Goal: Navigation & Orientation: Find specific page/section

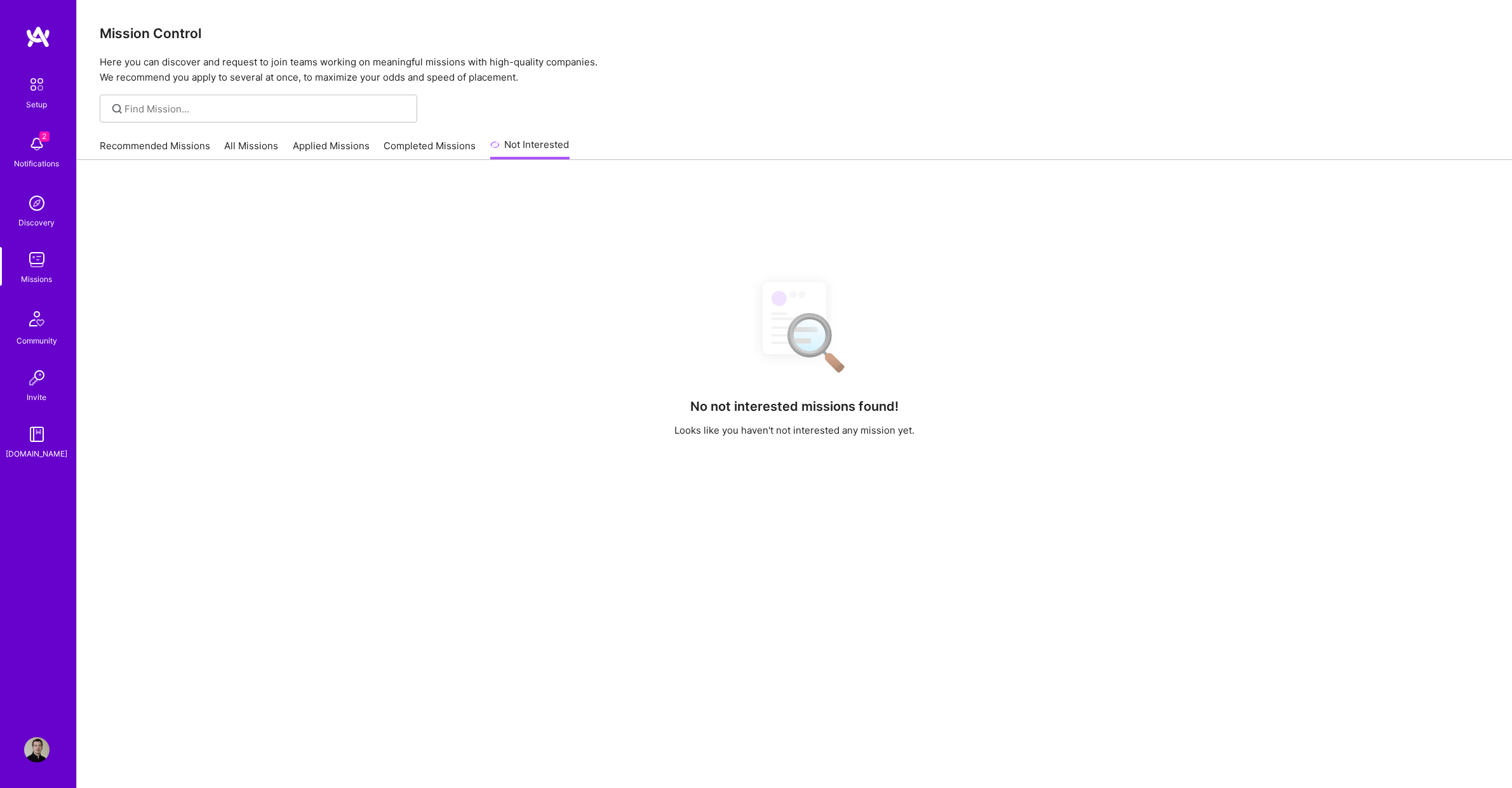
click at [16, 216] on link "Discovery" at bounding box center [37, 209] width 79 height 39
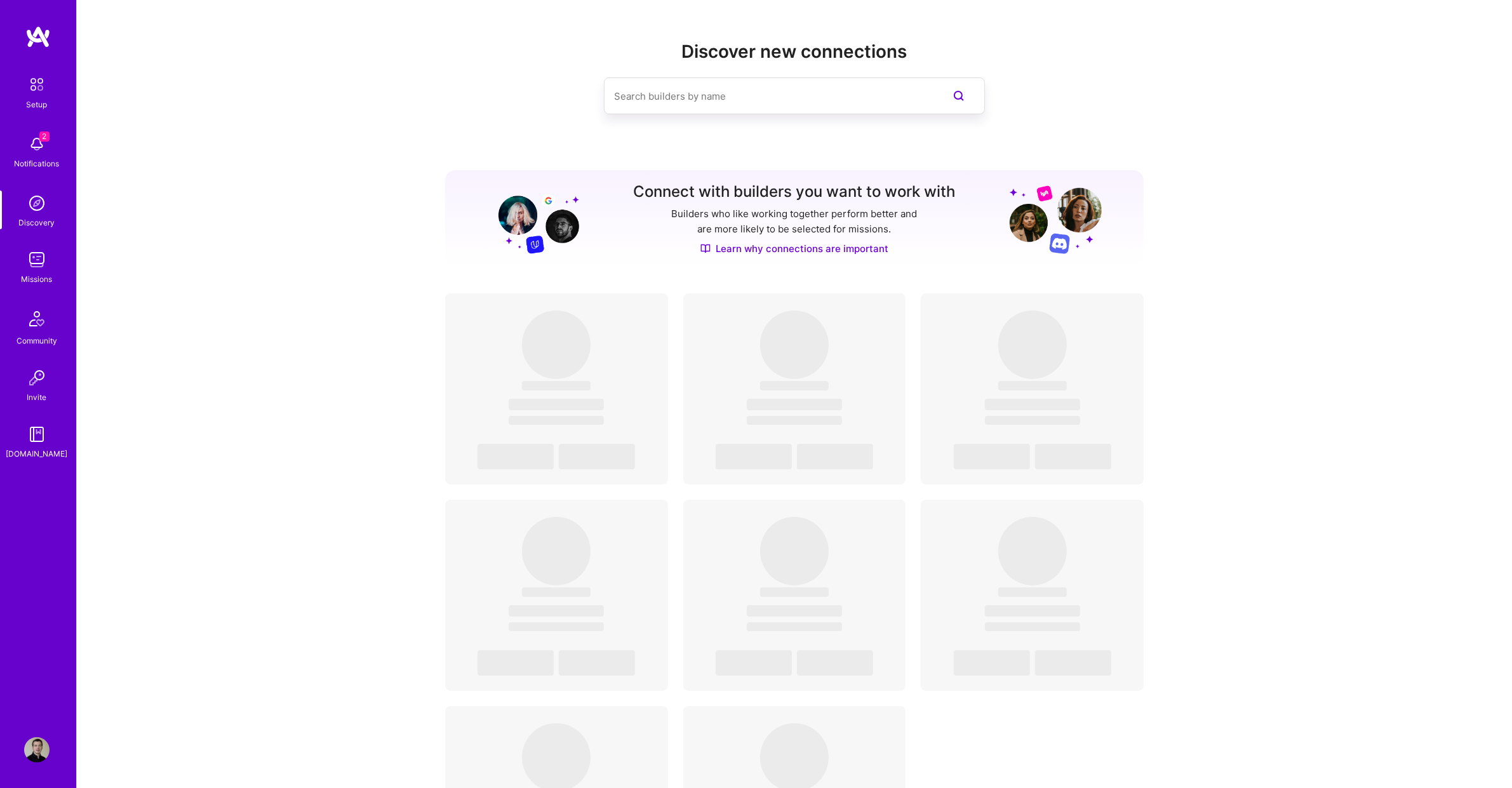
click at [46, 240] on div "Setup 2 Notifications Discovery Missions Community Invite [DOMAIN_NAME]" at bounding box center [38, 266] width 76 height 389
click at [44, 262] on img at bounding box center [37, 260] width 26 height 26
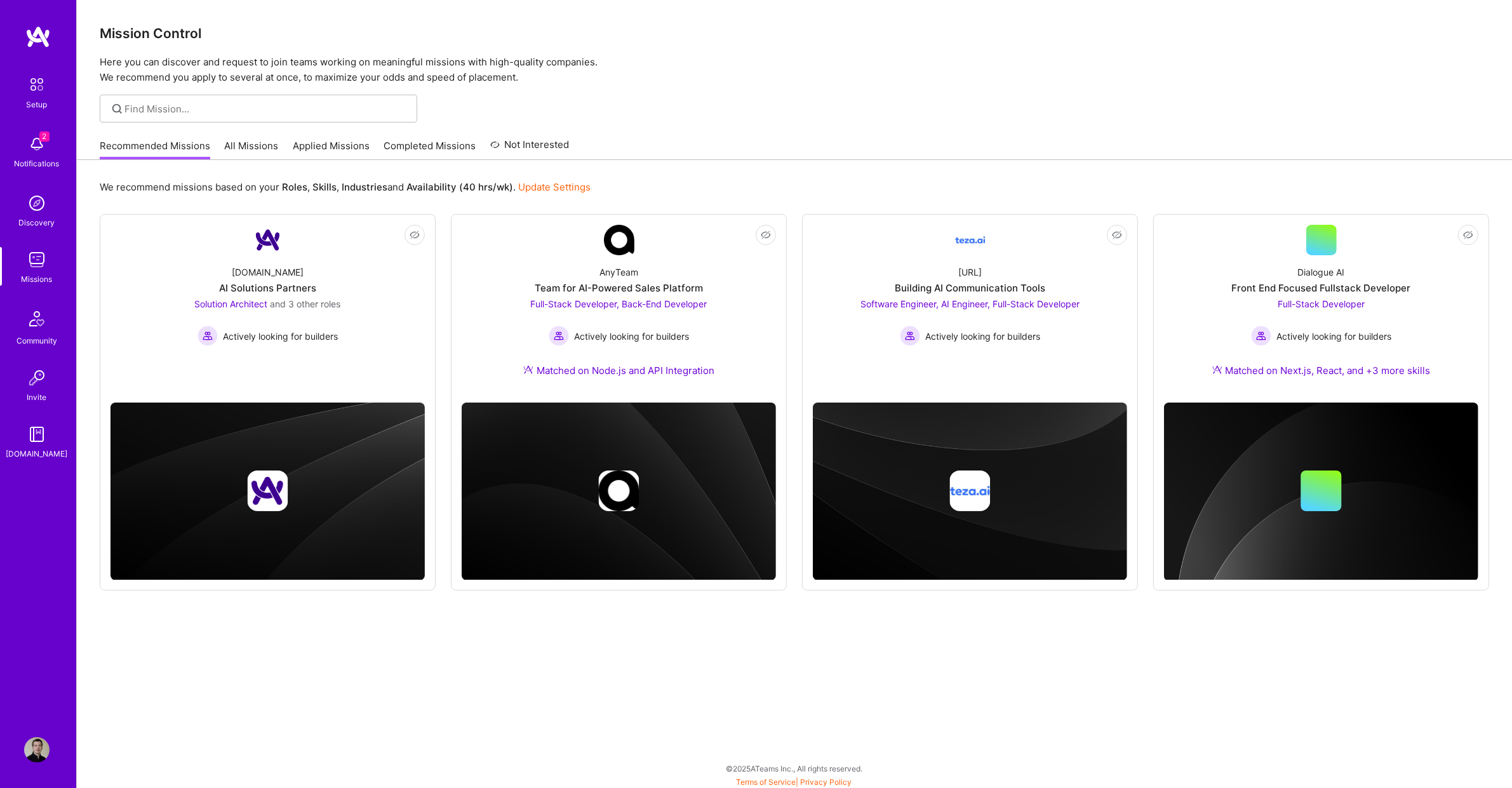
click at [321, 143] on link "Applied Missions" at bounding box center [332, 149] width 77 height 21
